Goal: Check status: Check status

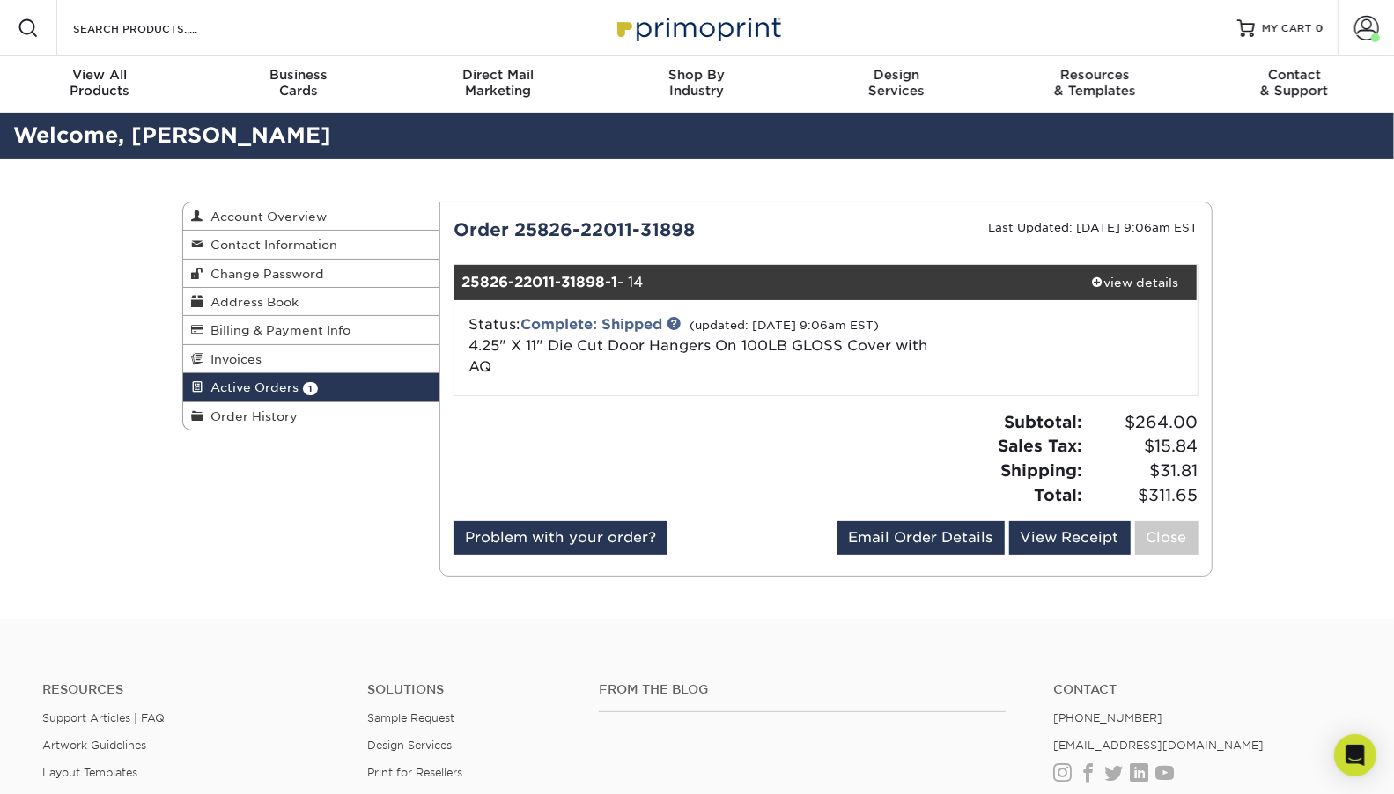
click at [271, 380] on span "Active Orders" at bounding box center [251, 387] width 95 height 14
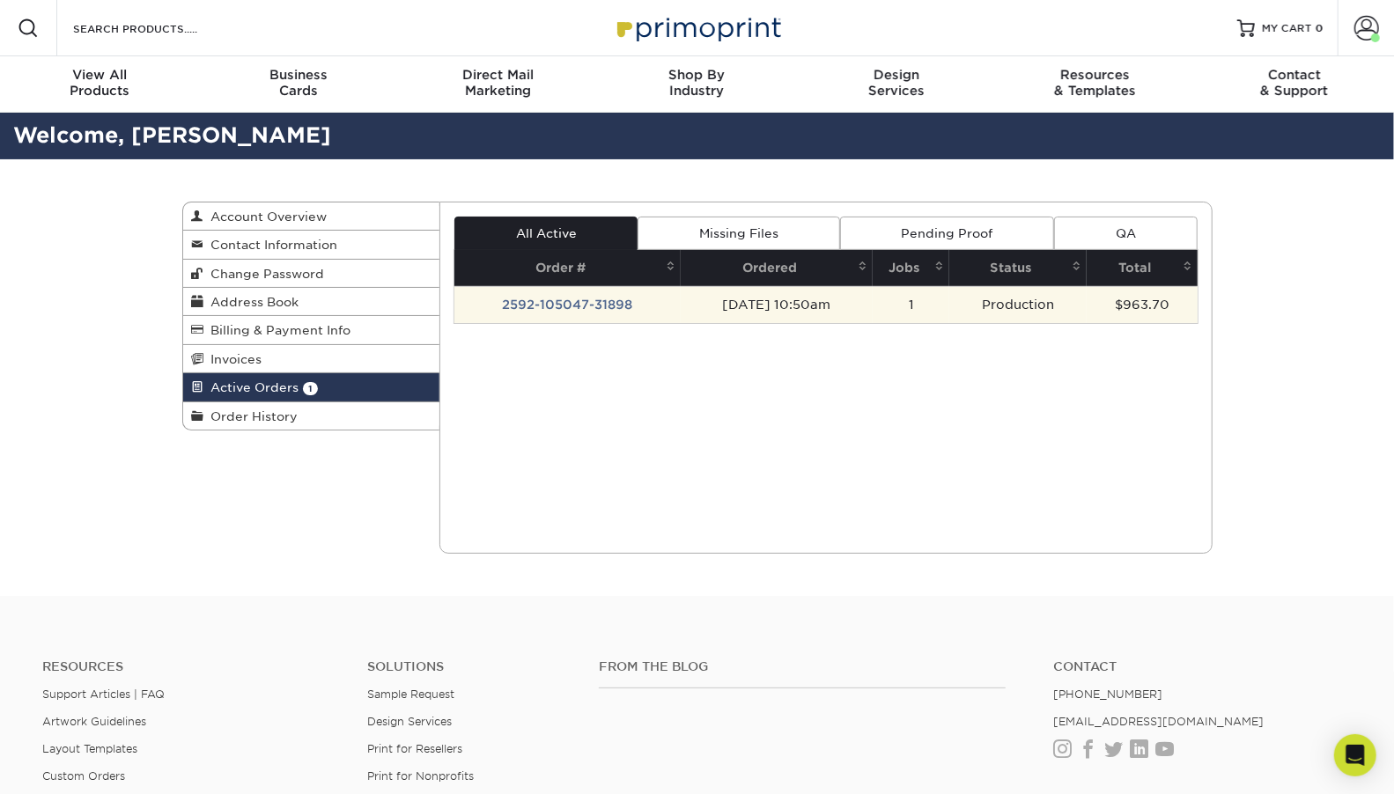
click at [549, 298] on td "2592-105047-31898" at bounding box center [567, 304] width 226 height 37
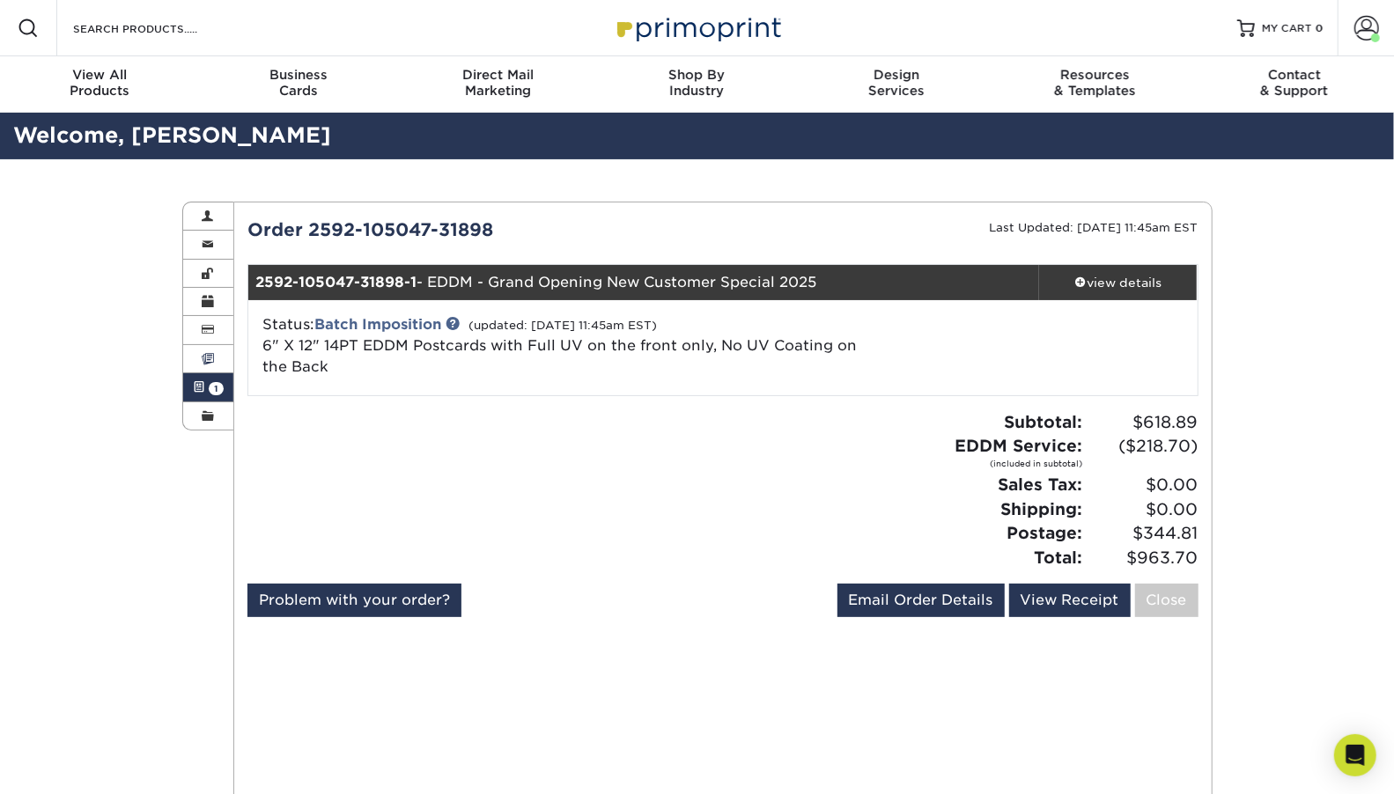
click at [211, 352] on span at bounding box center [208, 359] width 12 height 14
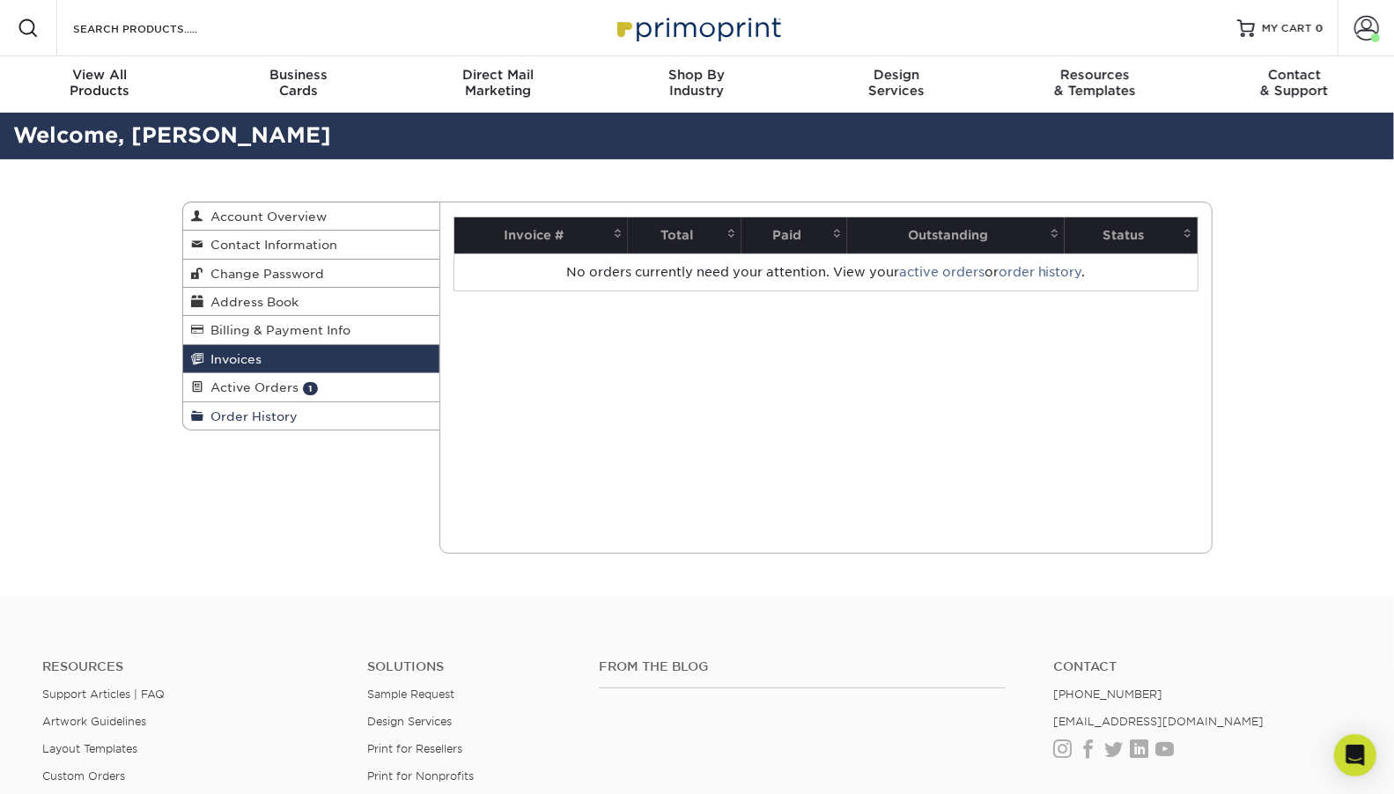
click at [261, 409] on span "Order History" at bounding box center [251, 416] width 94 height 14
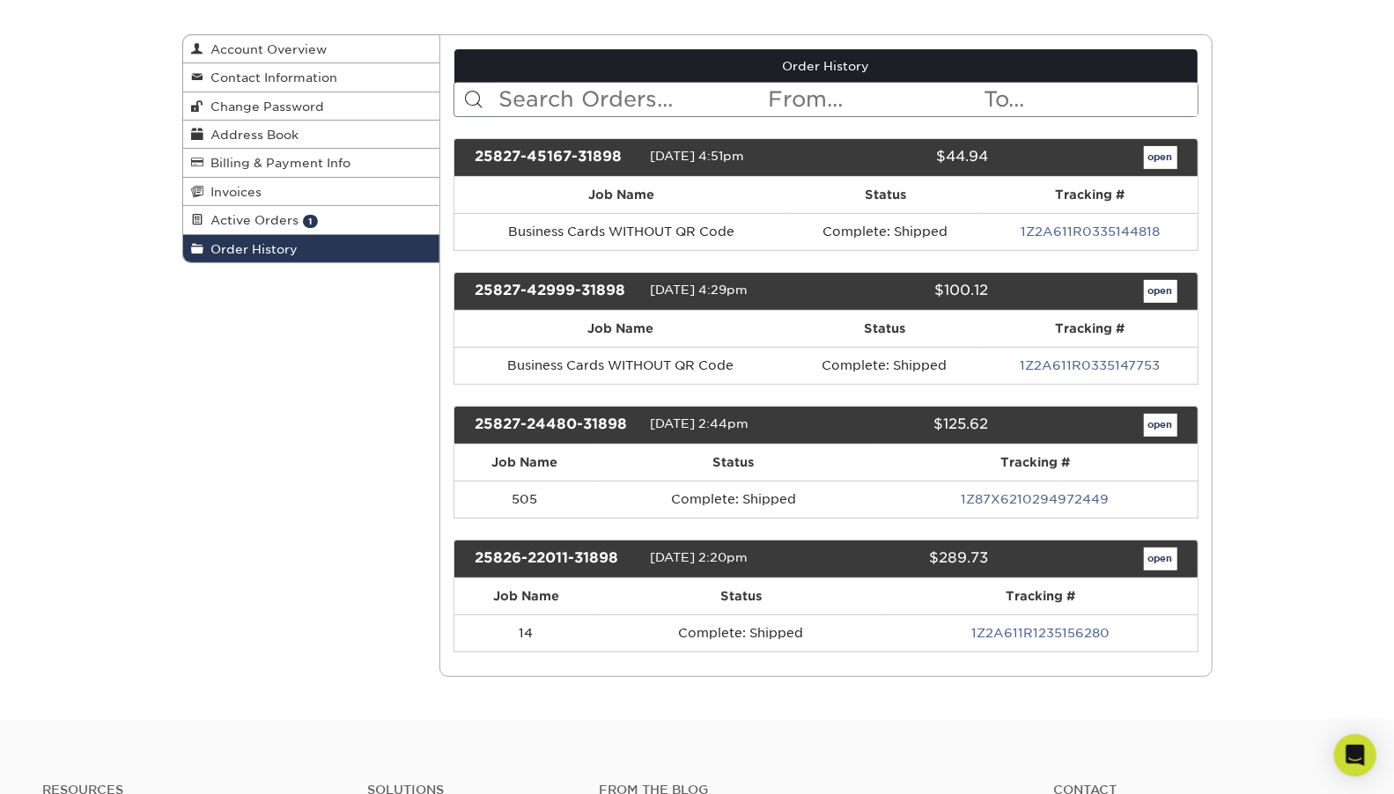
scroll to position [169, 0]
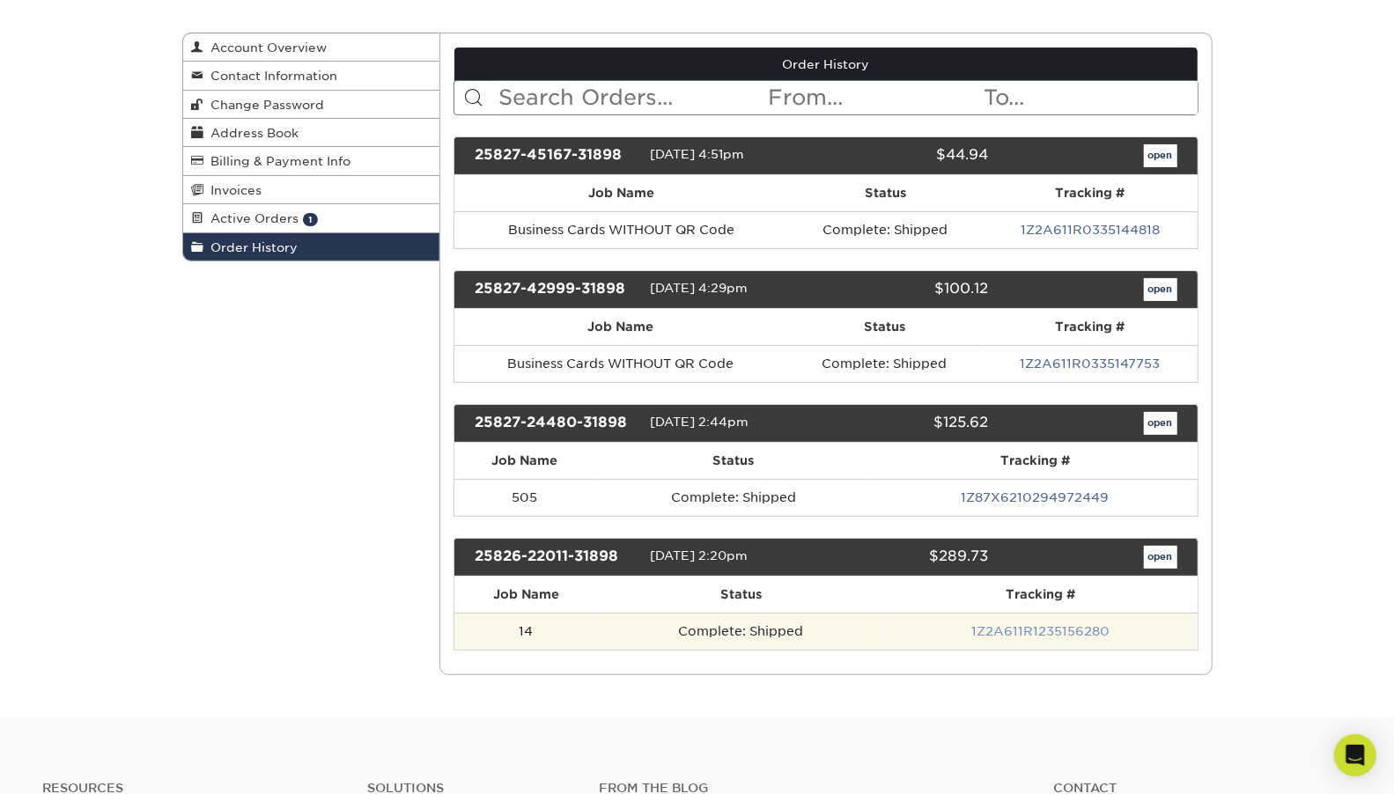
click at [1036, 624] on link "1Z2A611R1235156280" at bounding box center [1040, 631] width 138 height 14
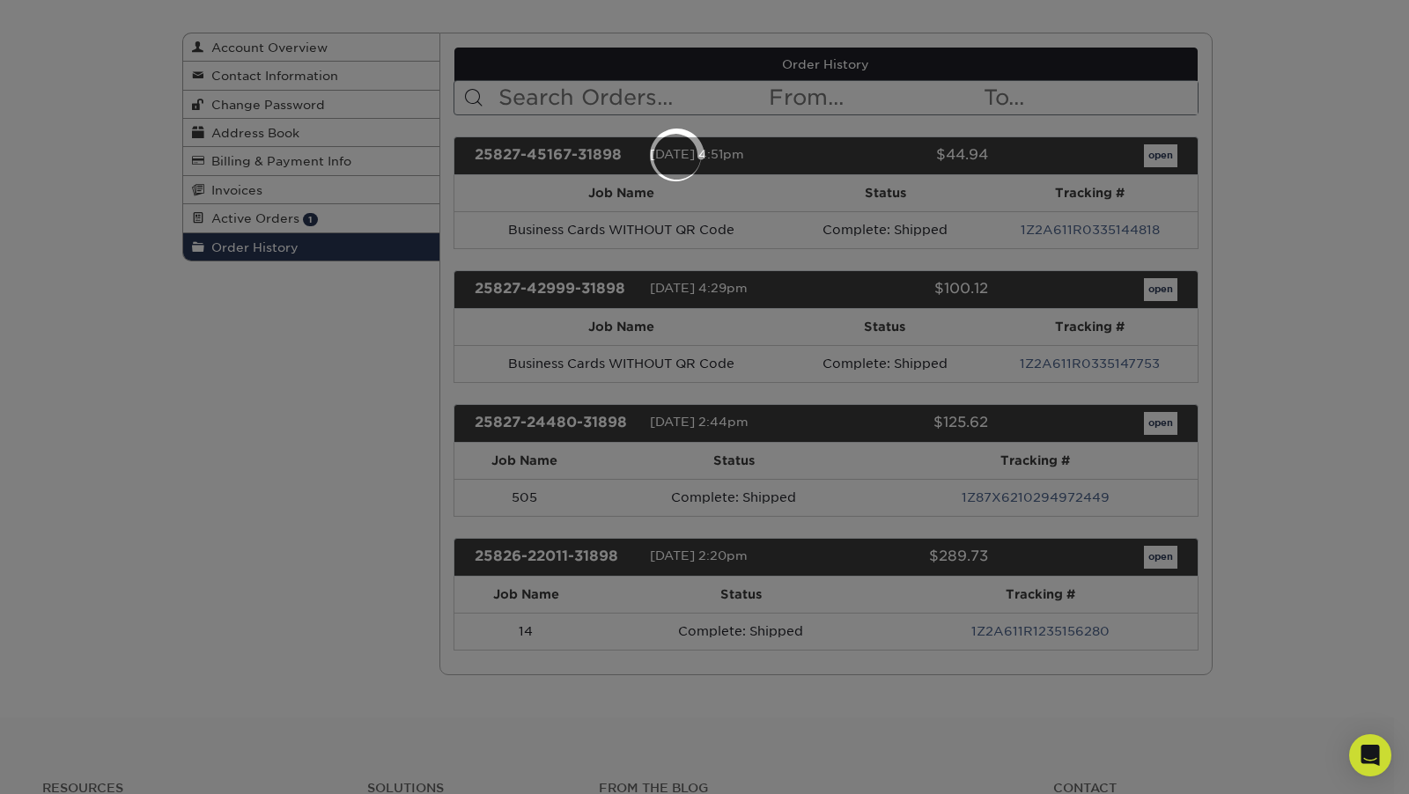
click at [1066, 619] on div at bounding box center [704, 397] width 1409 height 794
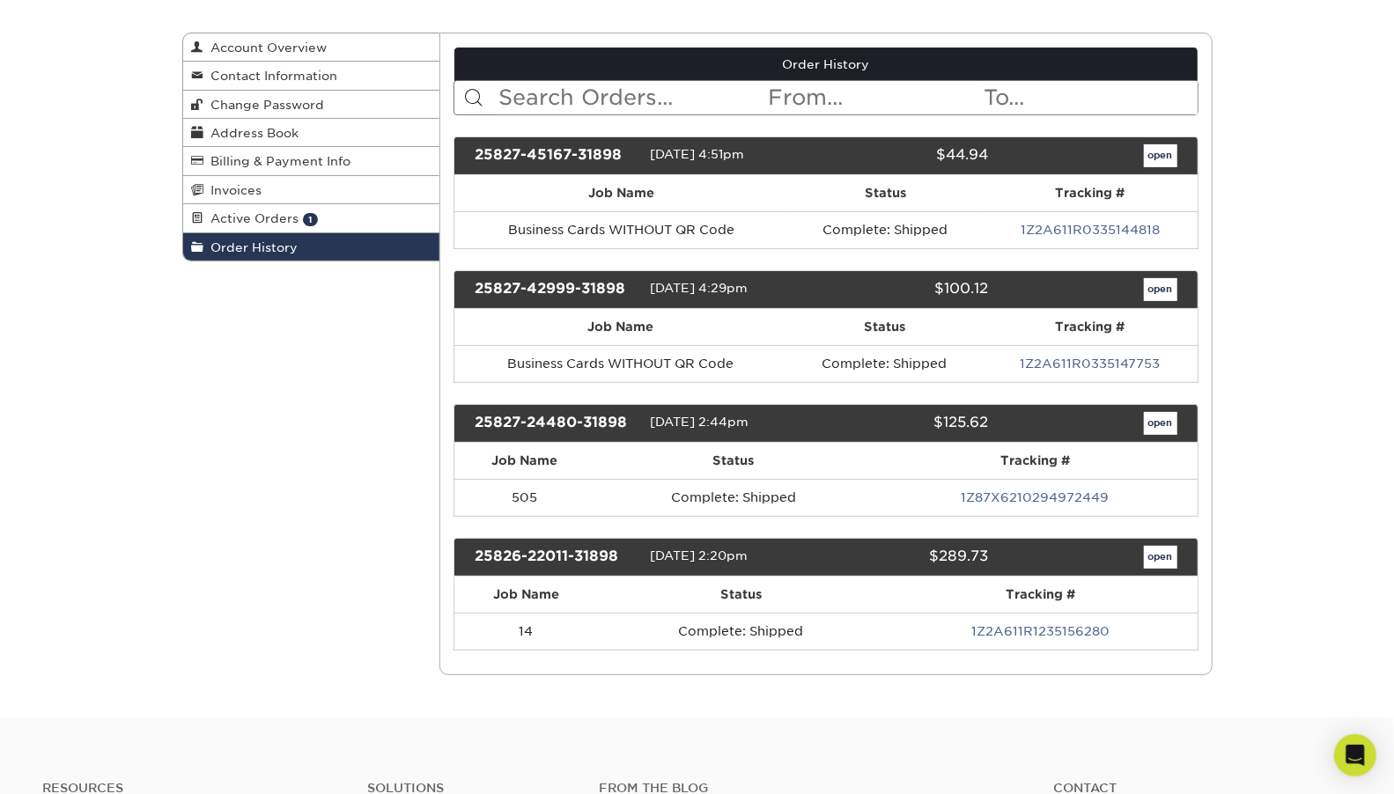
click at [1066, 624] on link "1Z2A611R1235156280" at bounding box center [1040, 631] width 138 height 14
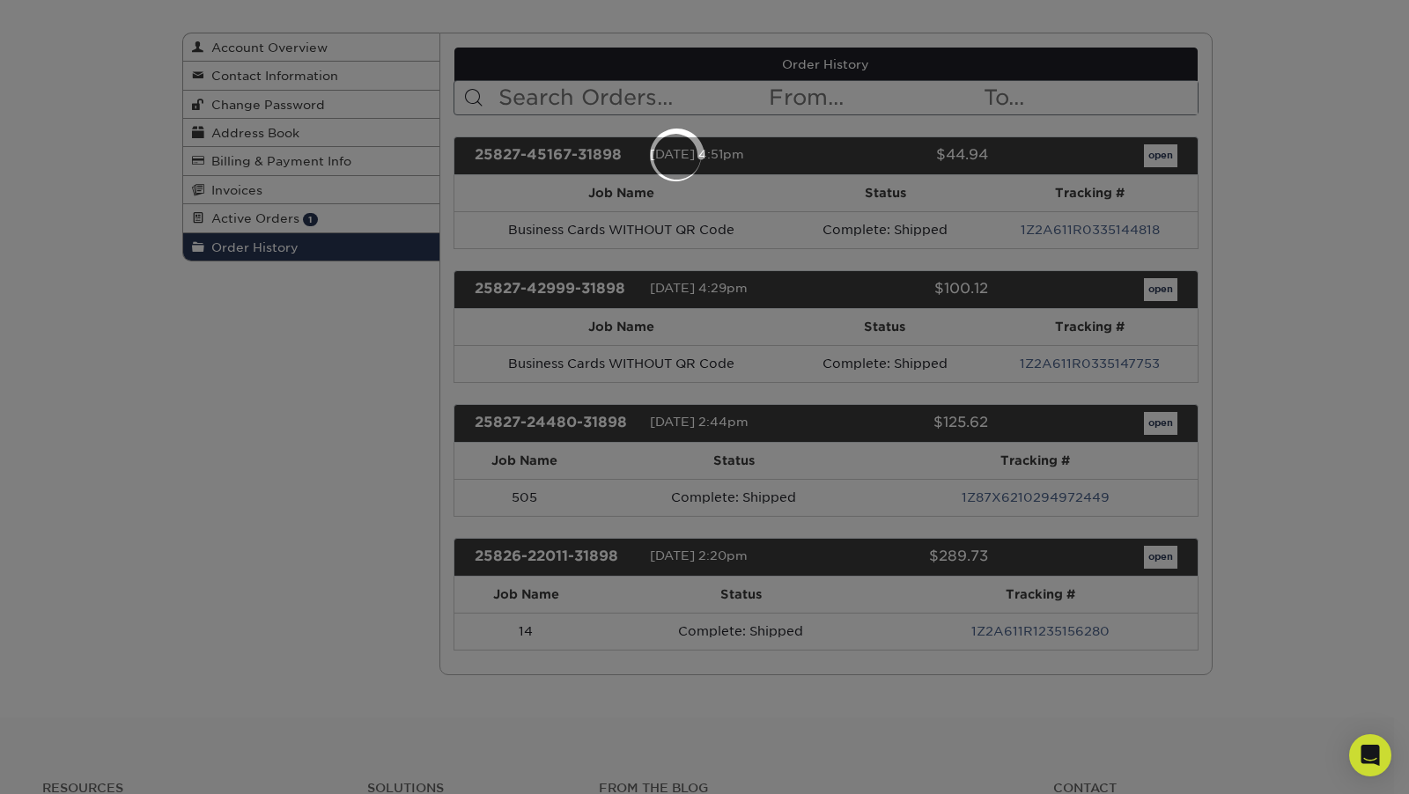
click at [1066, 619] on div at bounding box center [704, 397] width 1409 height 794
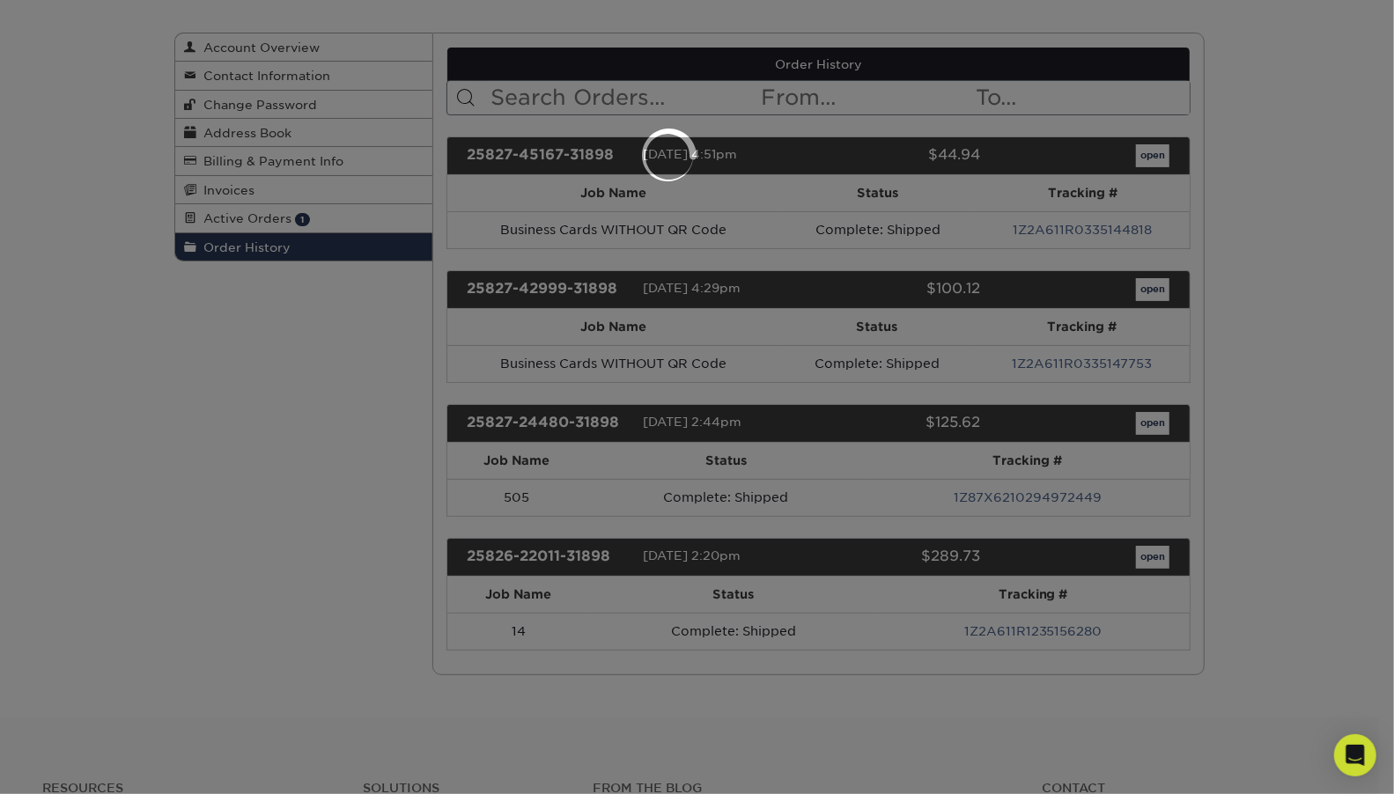
click at [1066, 624] on link "1Z2A611R1235156280" at bounding box center [1033, 631] width 138 height 14
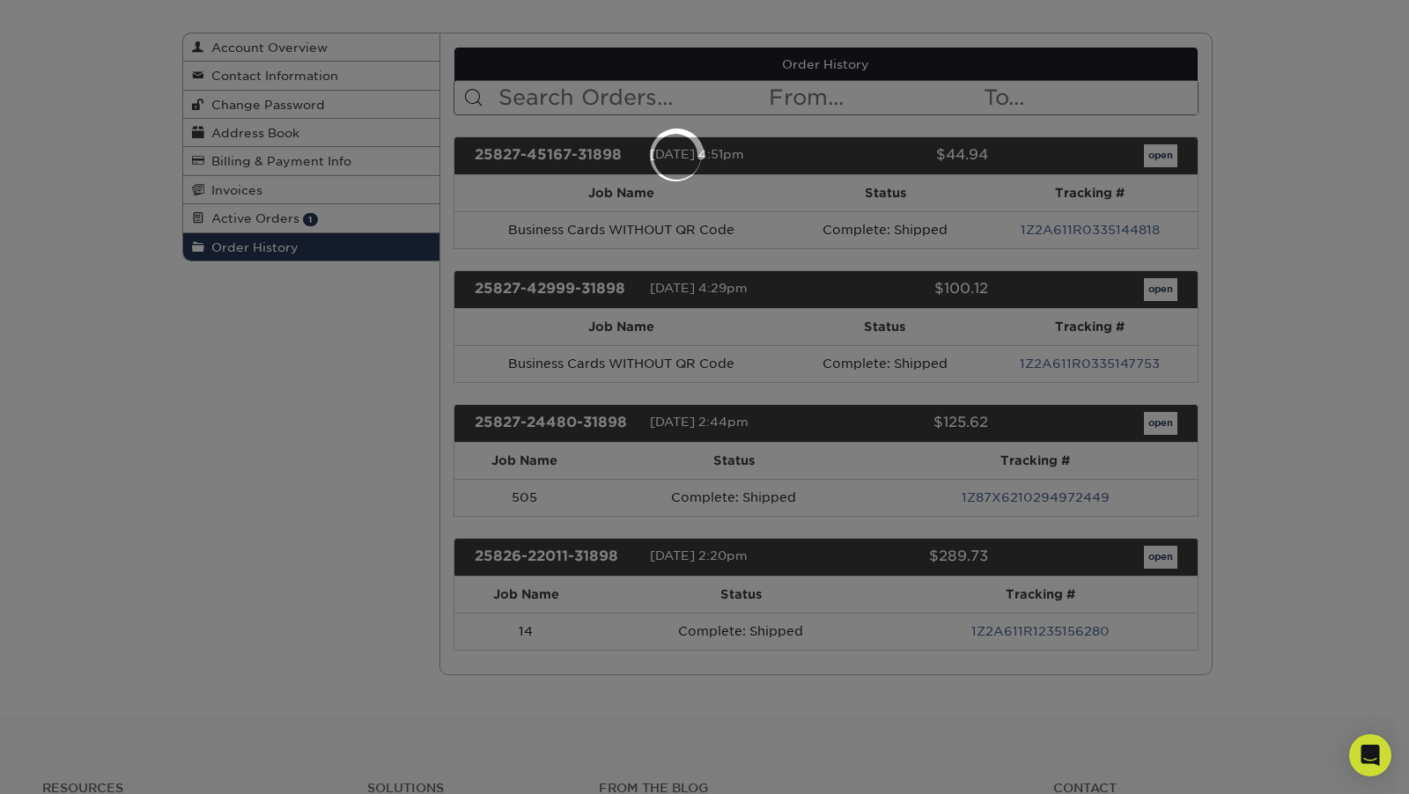
click at [1066, 619] on div at bounding box center [704, 397] width 1409 height 794
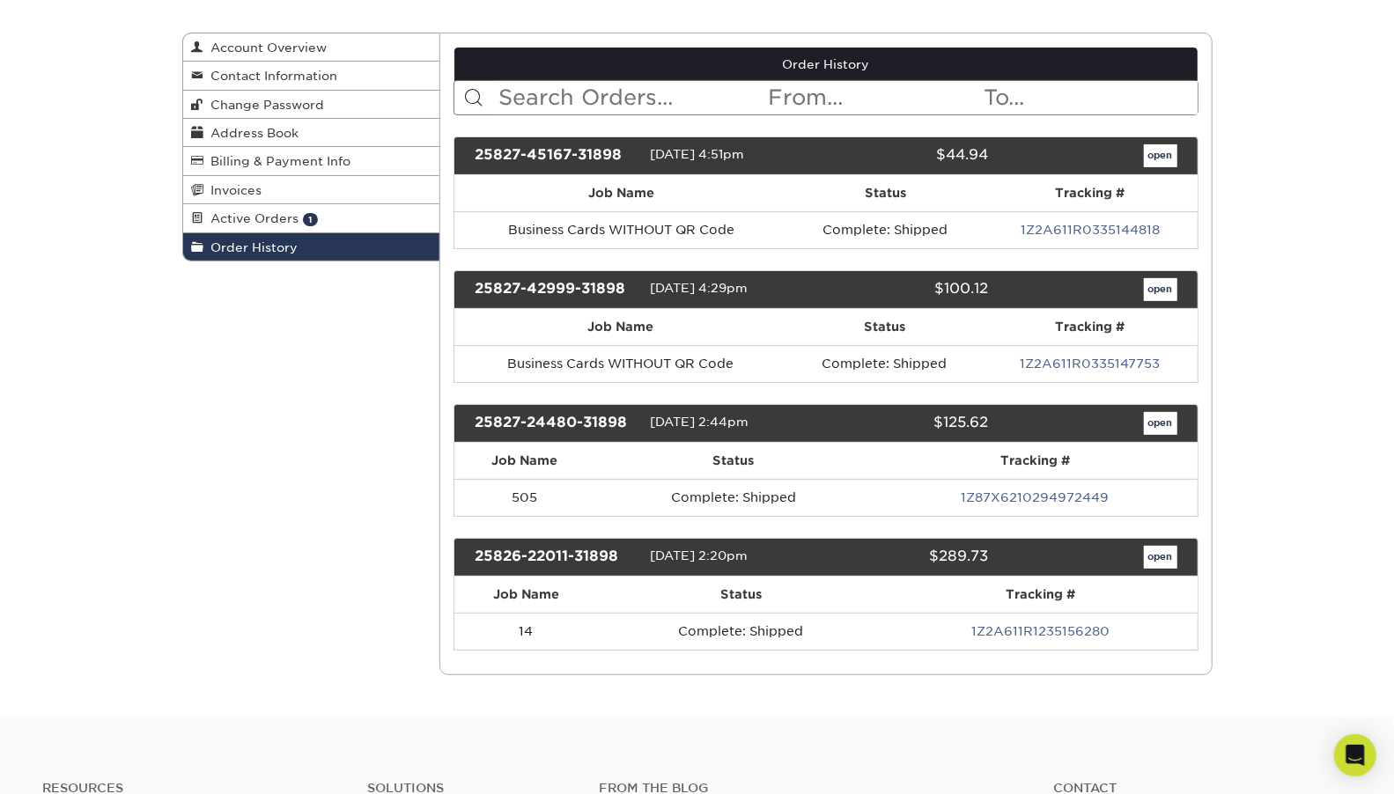
click at [1066, 624] on link "1Z2A611R1235156280" at bounding box center [1040, 631] width 138 height 14
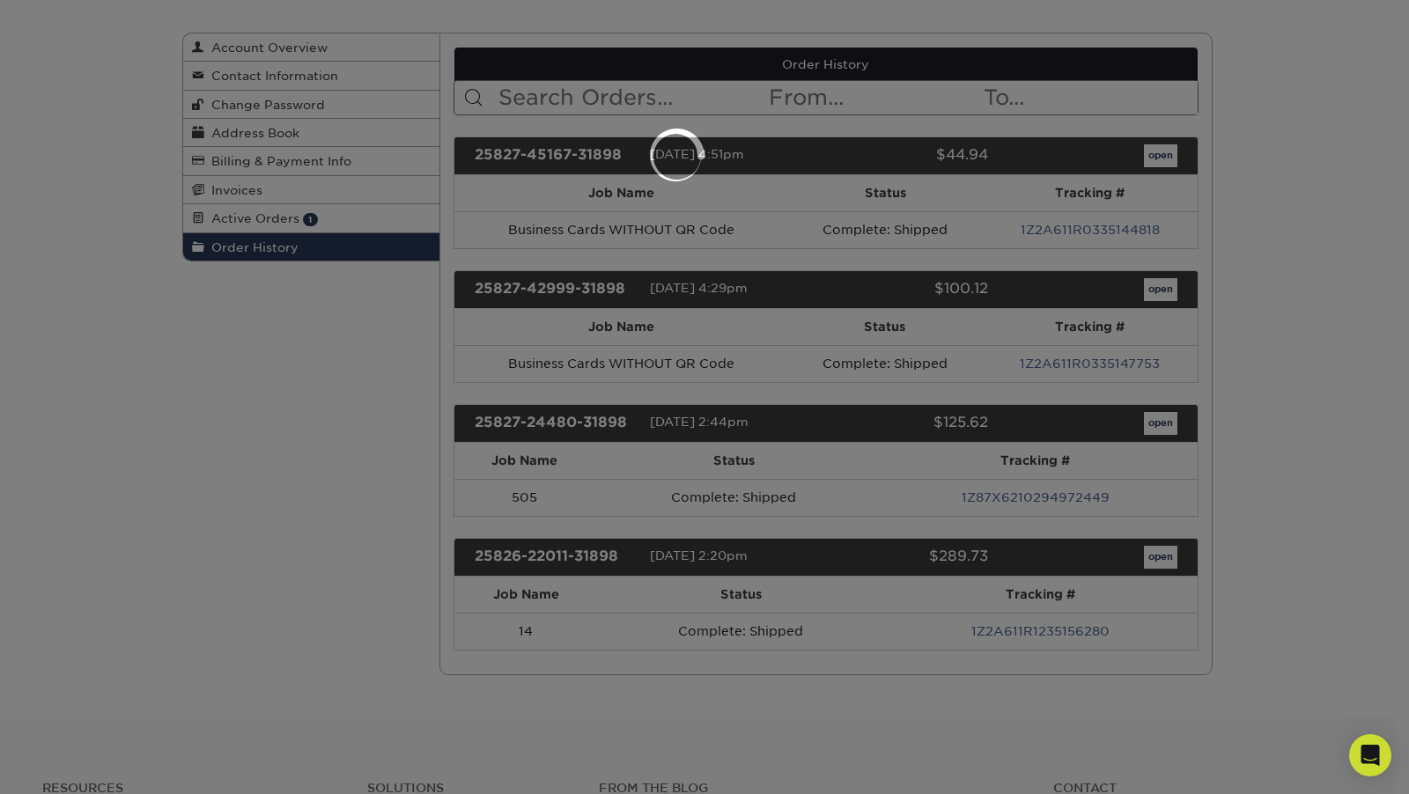
click at [1084, 654] on div at bounding box center [704, 397] width 1409 height 794
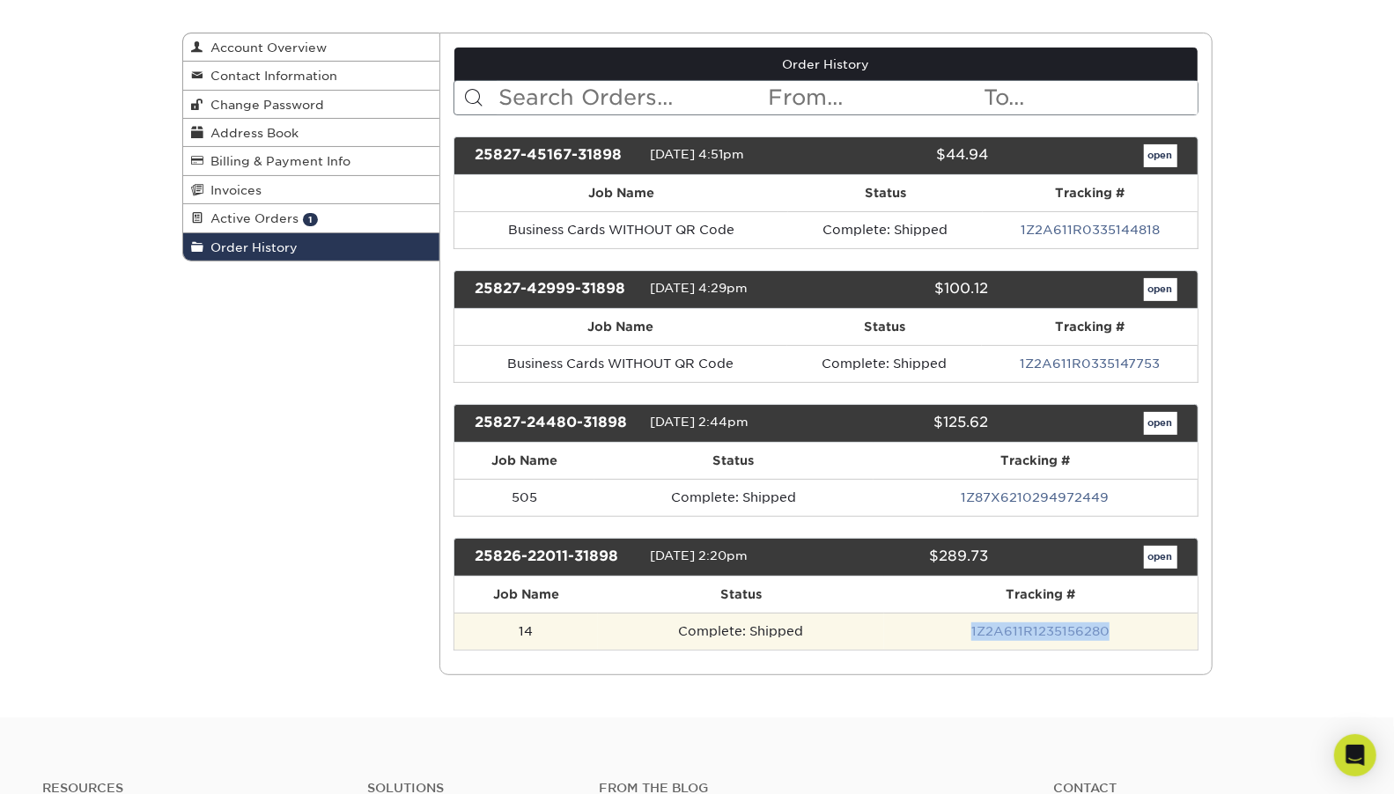
drag, startPoint x: 1124, startPoint y: 618, endPoint x: 975, endPoint y: 615, distance: 148.8
click at [975, 615] on td "1Z2A611R1235156280" at bounding box center [1040, 631] width 313 height 37
copy link "1Z2A611R1235156280"
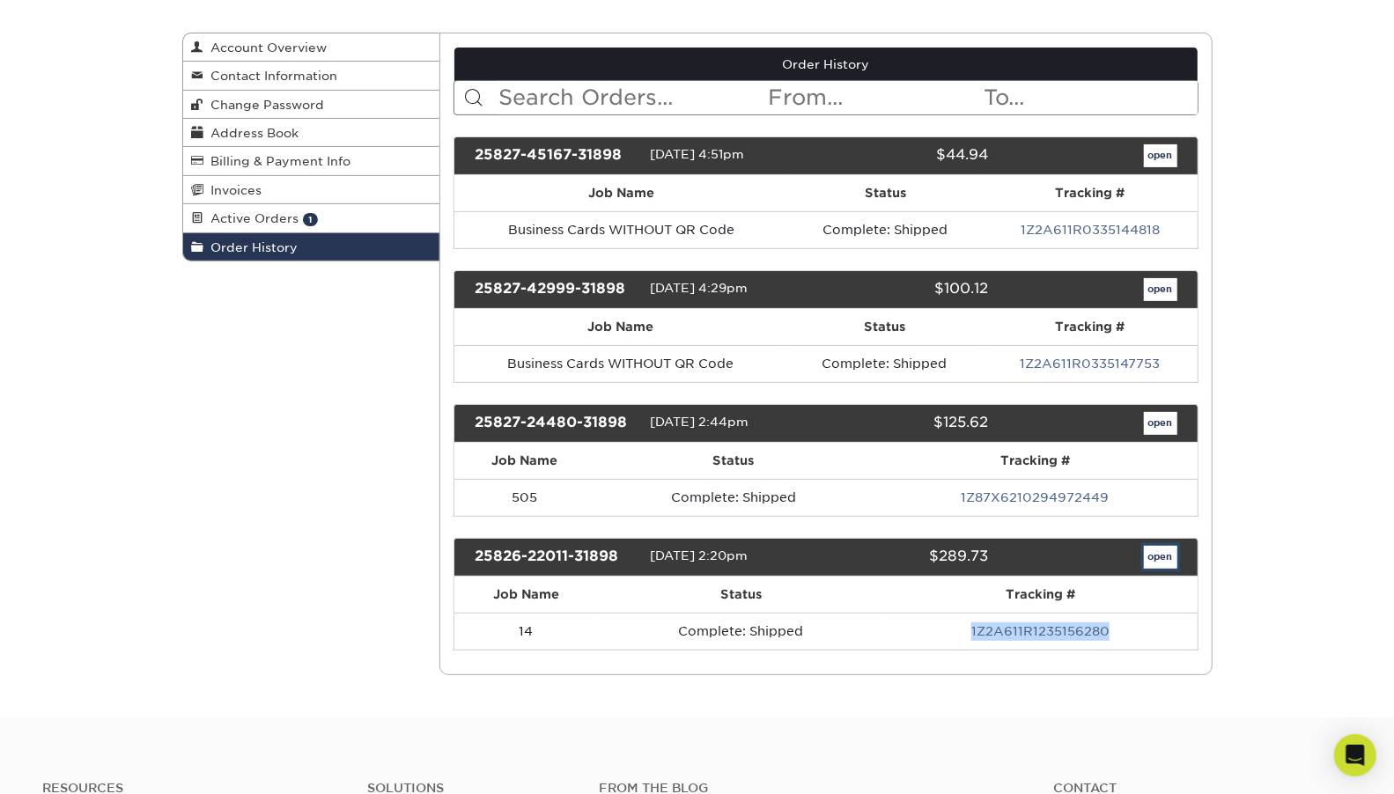
click at [1160, 546] on link "open" at bounding box center [1160, 557] width 33 height 23
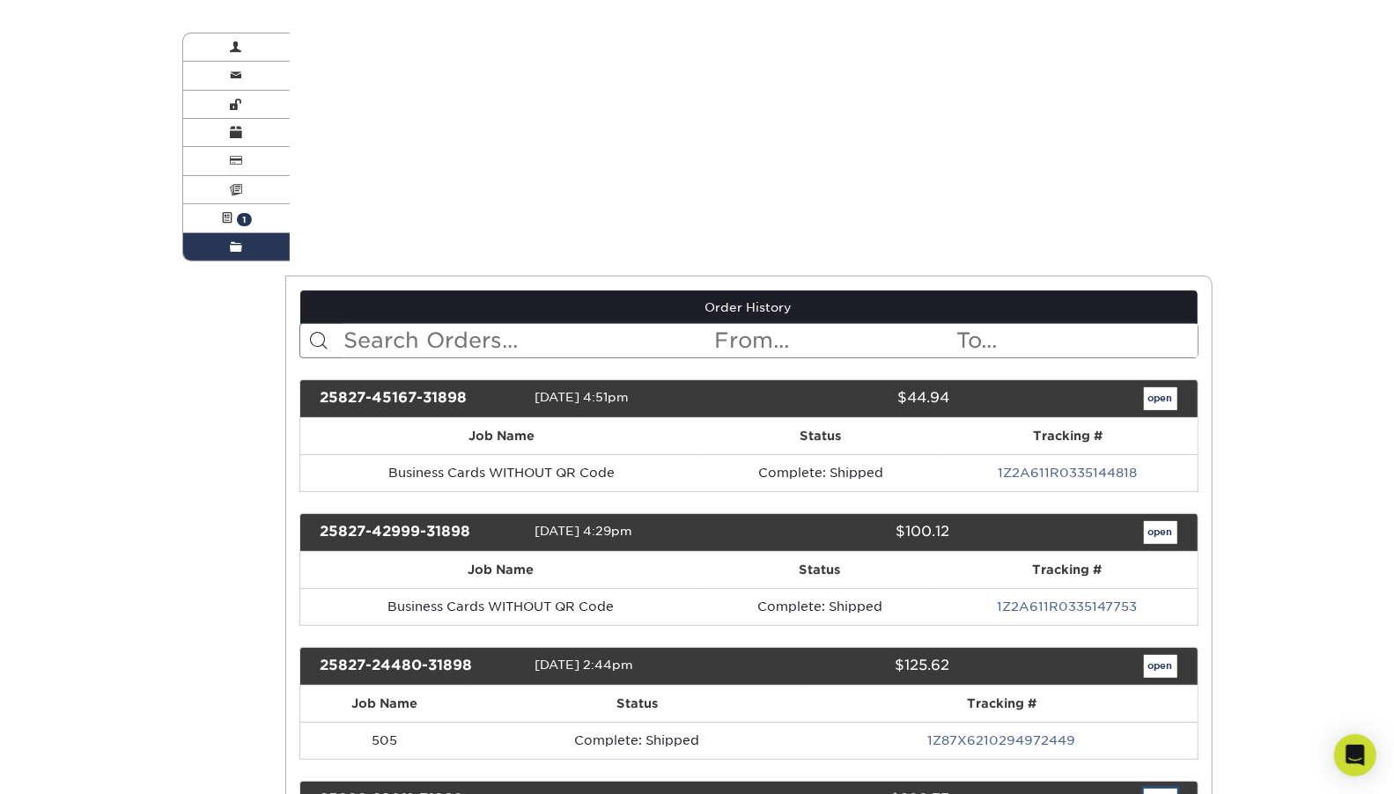
scroll to position [0, 0]
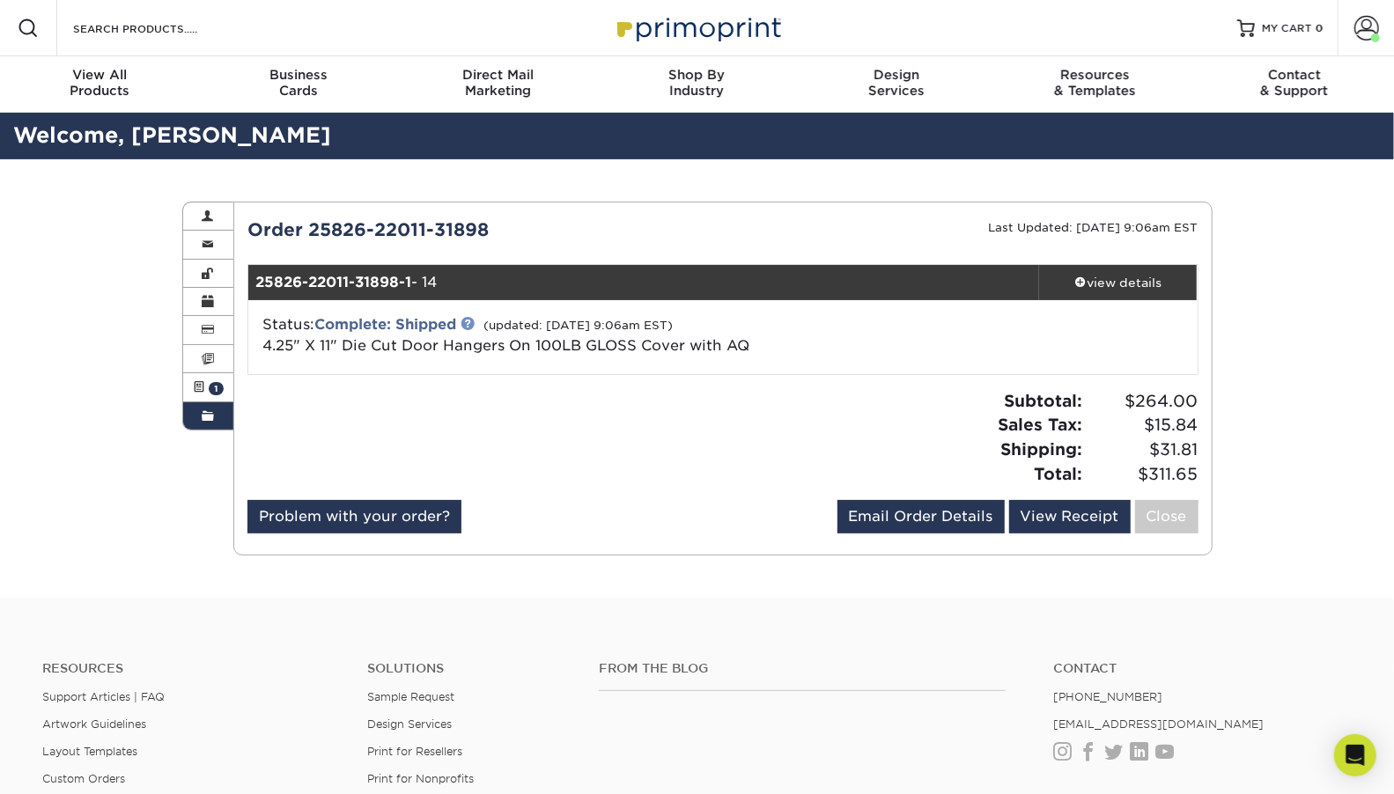
click at [473, 319] on link at bounding box center [467, 323] width 14 height 14
